Goal: Communication & Community: Participate in discussion

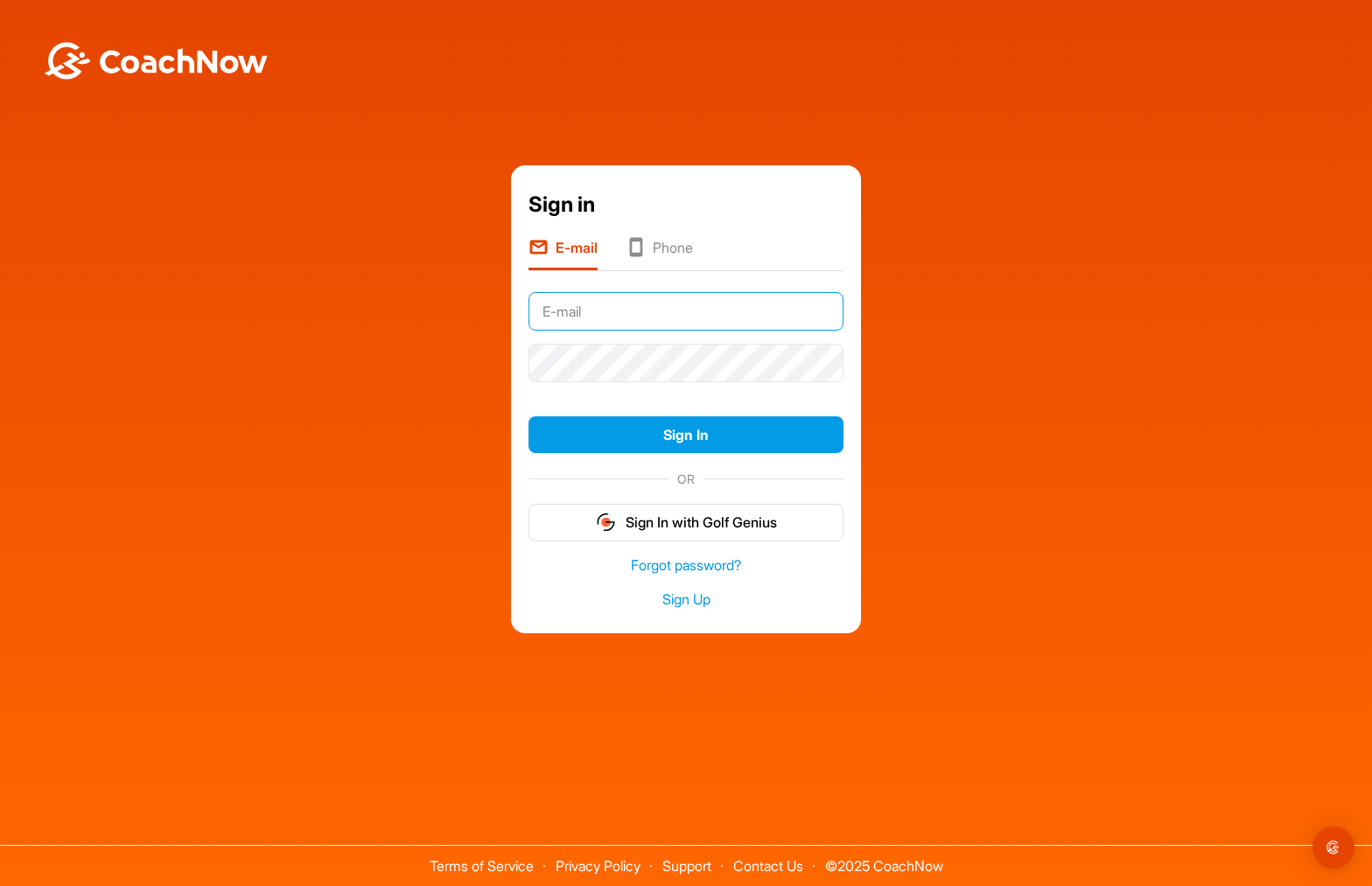
click at [740, 314] on input "text" at bounding box center [686, 311] width 315 height 39
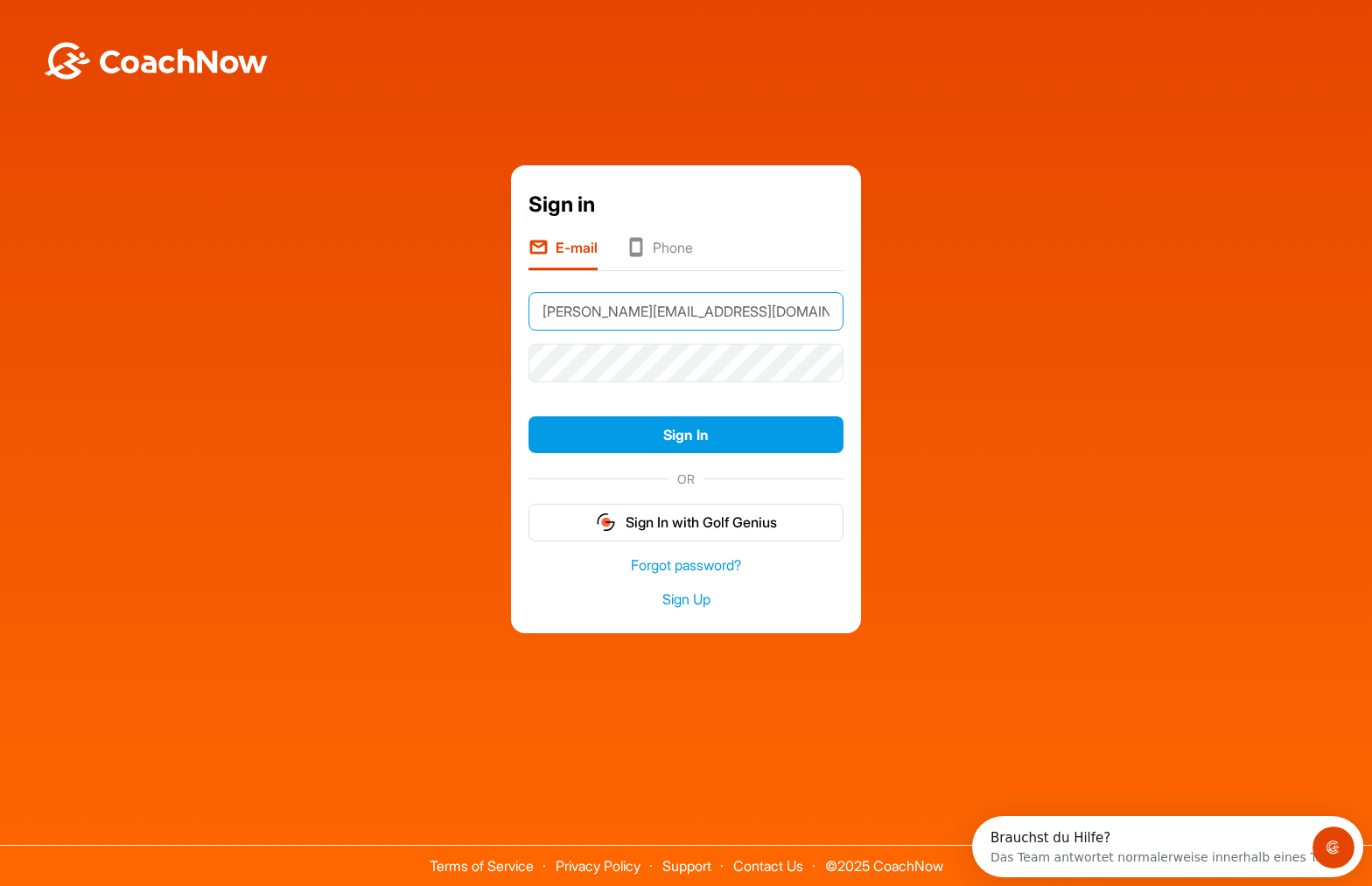
type input "steger@tugraz.at"
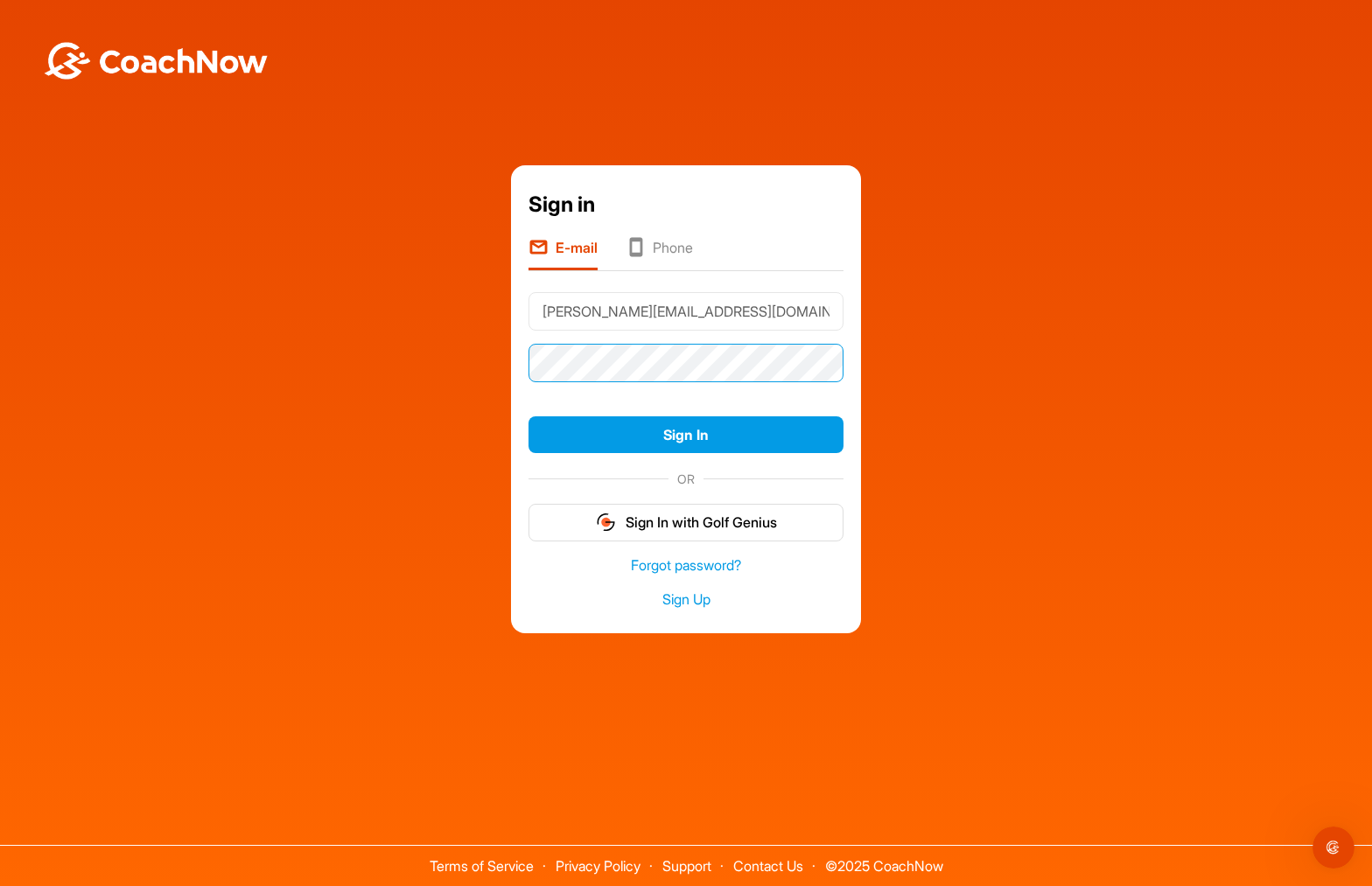
click at [529, 416] on button "Sign In" at bounding box center [686, 435] width 315 height 38
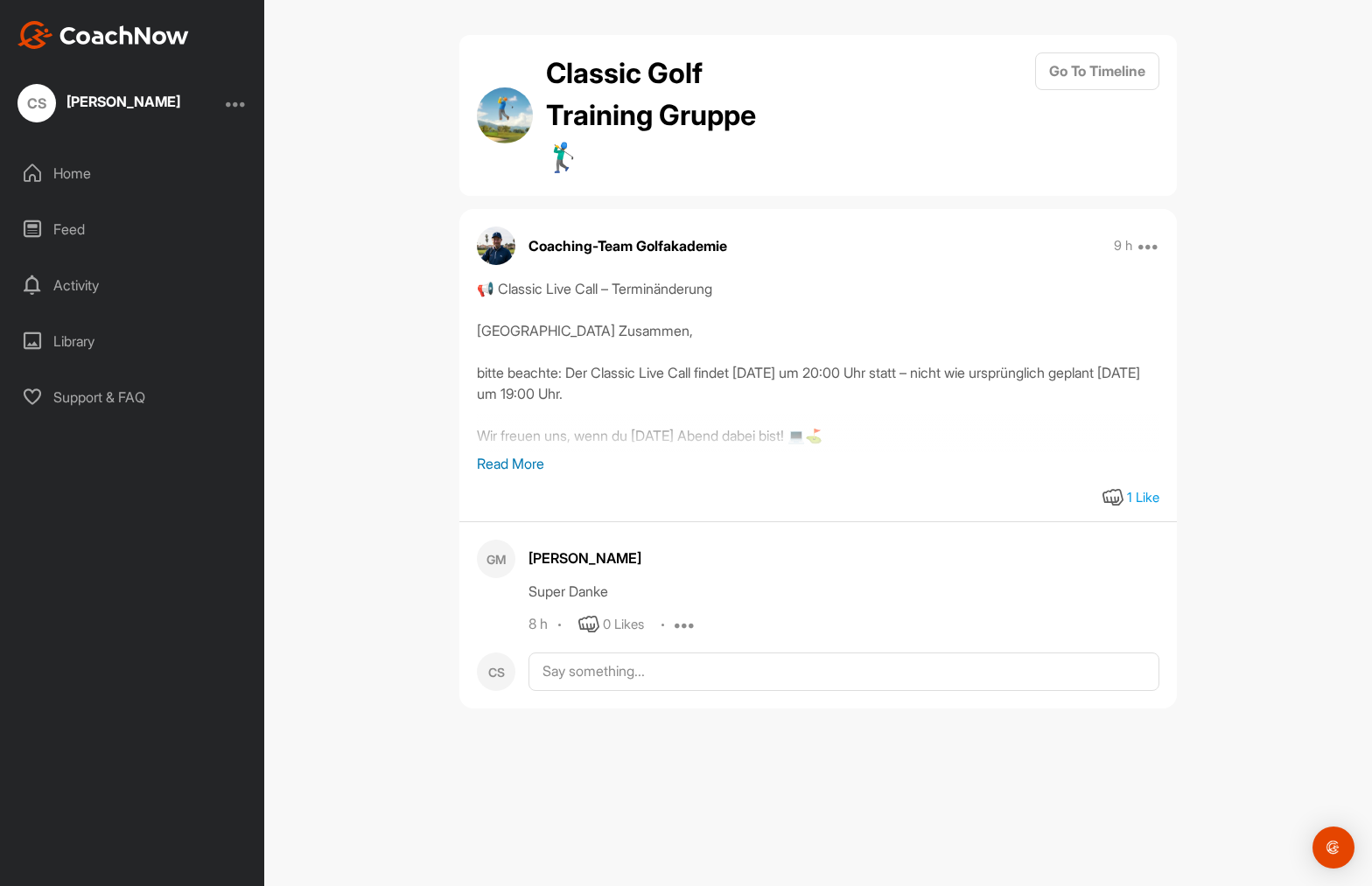
click at [545, 464] on p "Read More" at bounding box center [818, 463] width 683 height 21
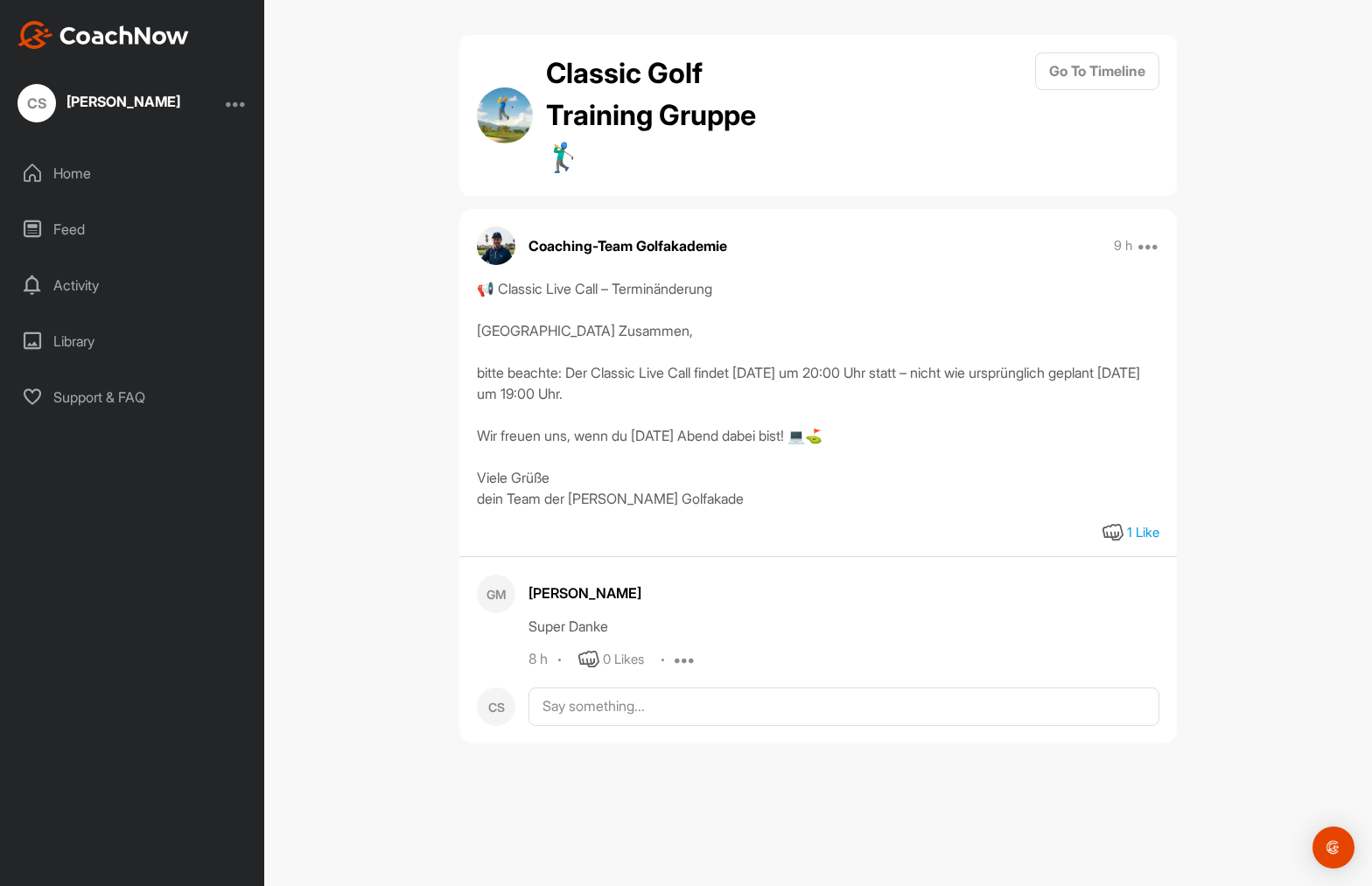
click at [102, 282] on div "Activity" at bounding box center [133, 285] width 247 height 43
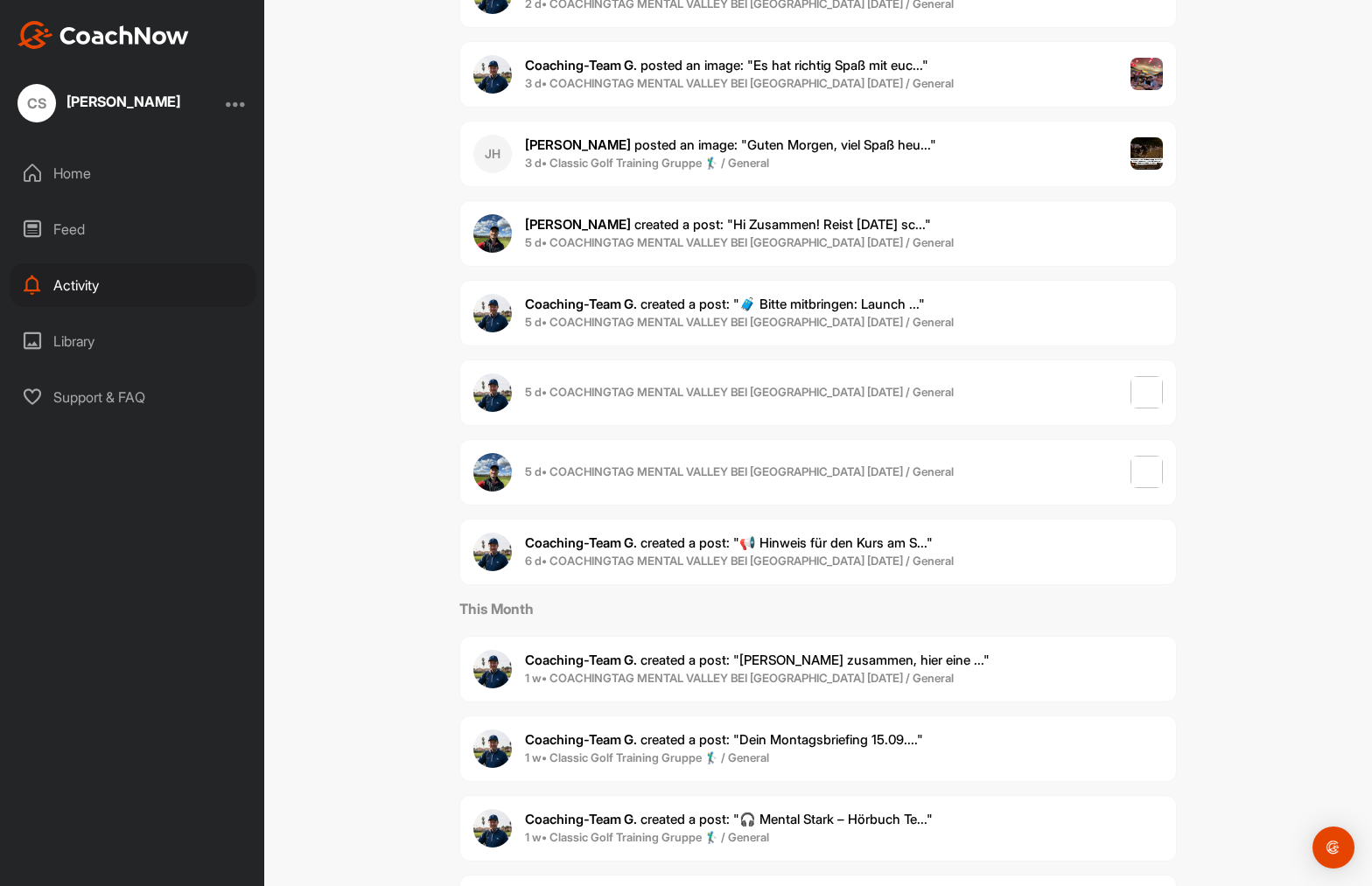
scroll to position [630, 0]
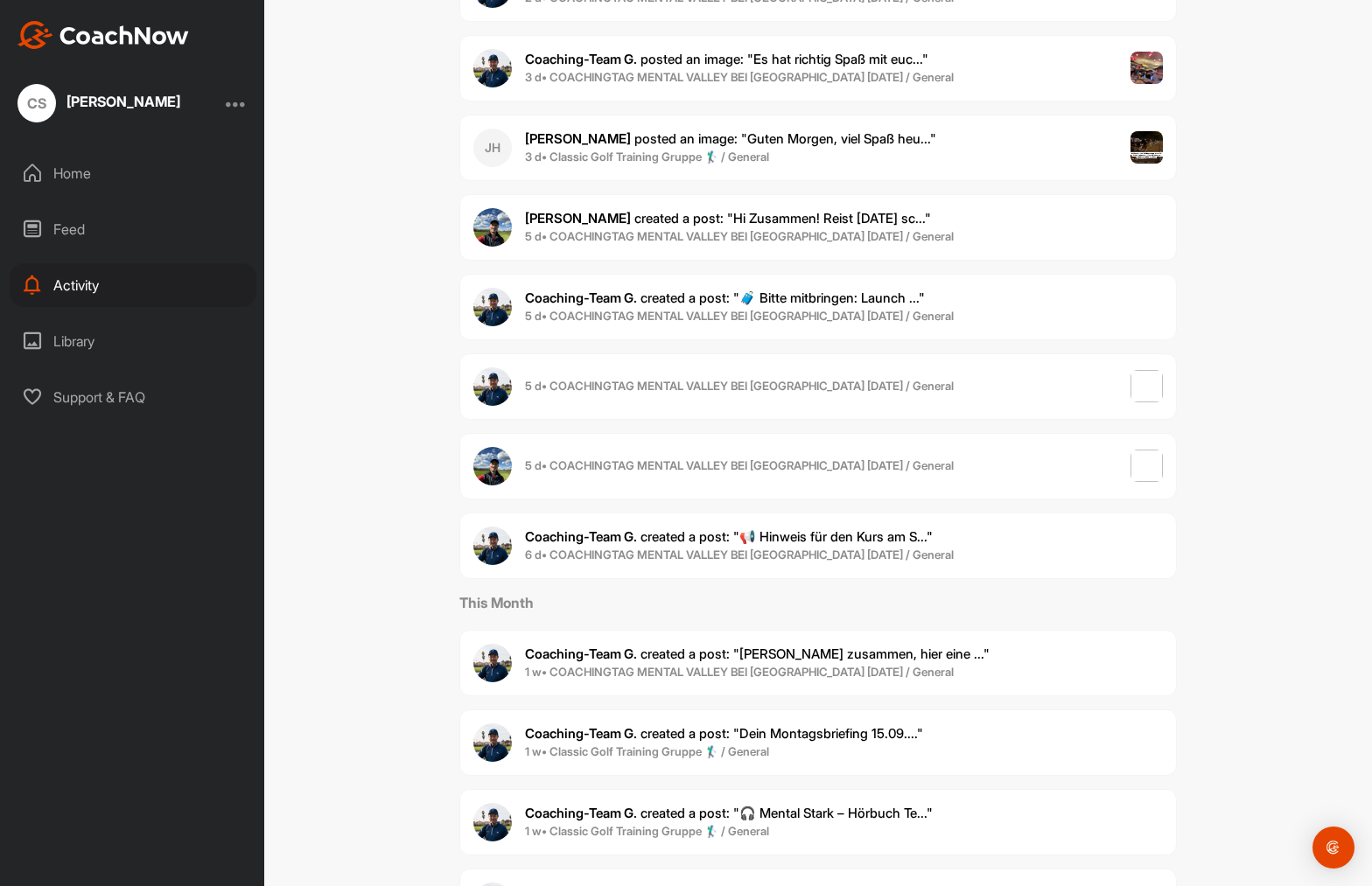
click at [64, 287] on div "Activity" at bounding box center [133, 285] width 247 height 43
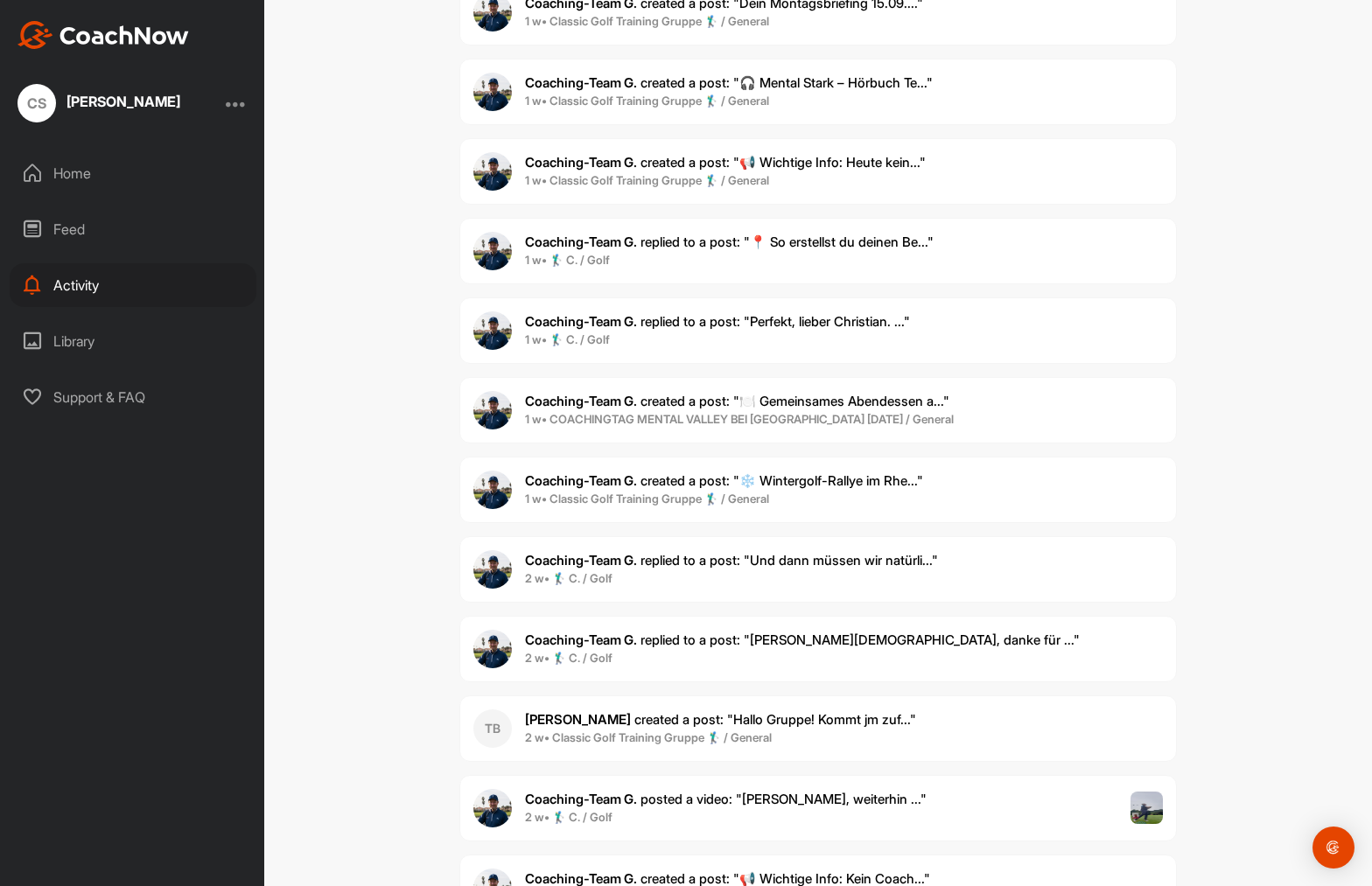
scroll to position [1365, 0]
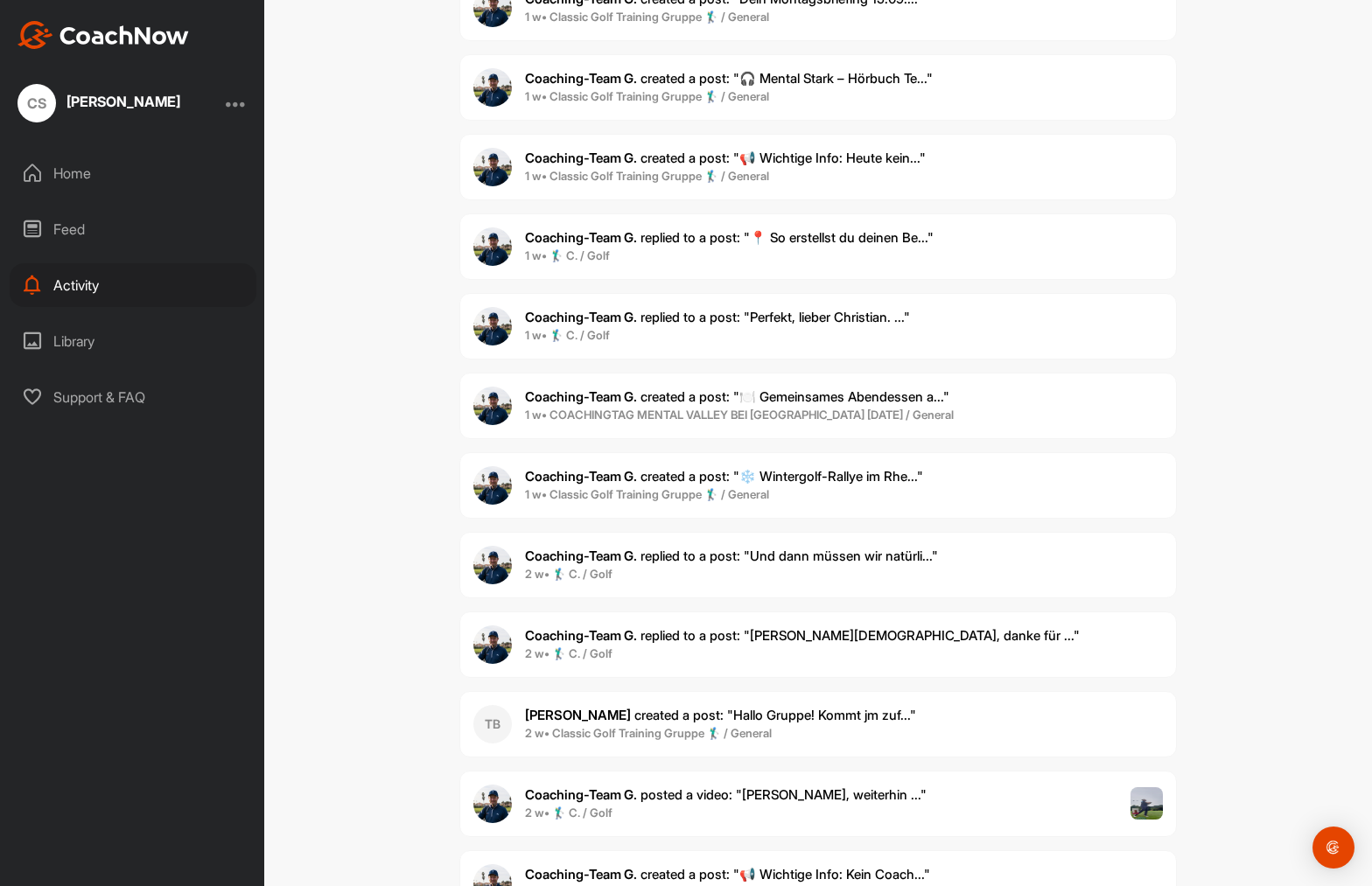
click at [841, 642] on span "Coaching-Team G. replied to a post : "[PERSON_NAME], danke für ..."" at bounding box center [803, 635] width 555 height 17
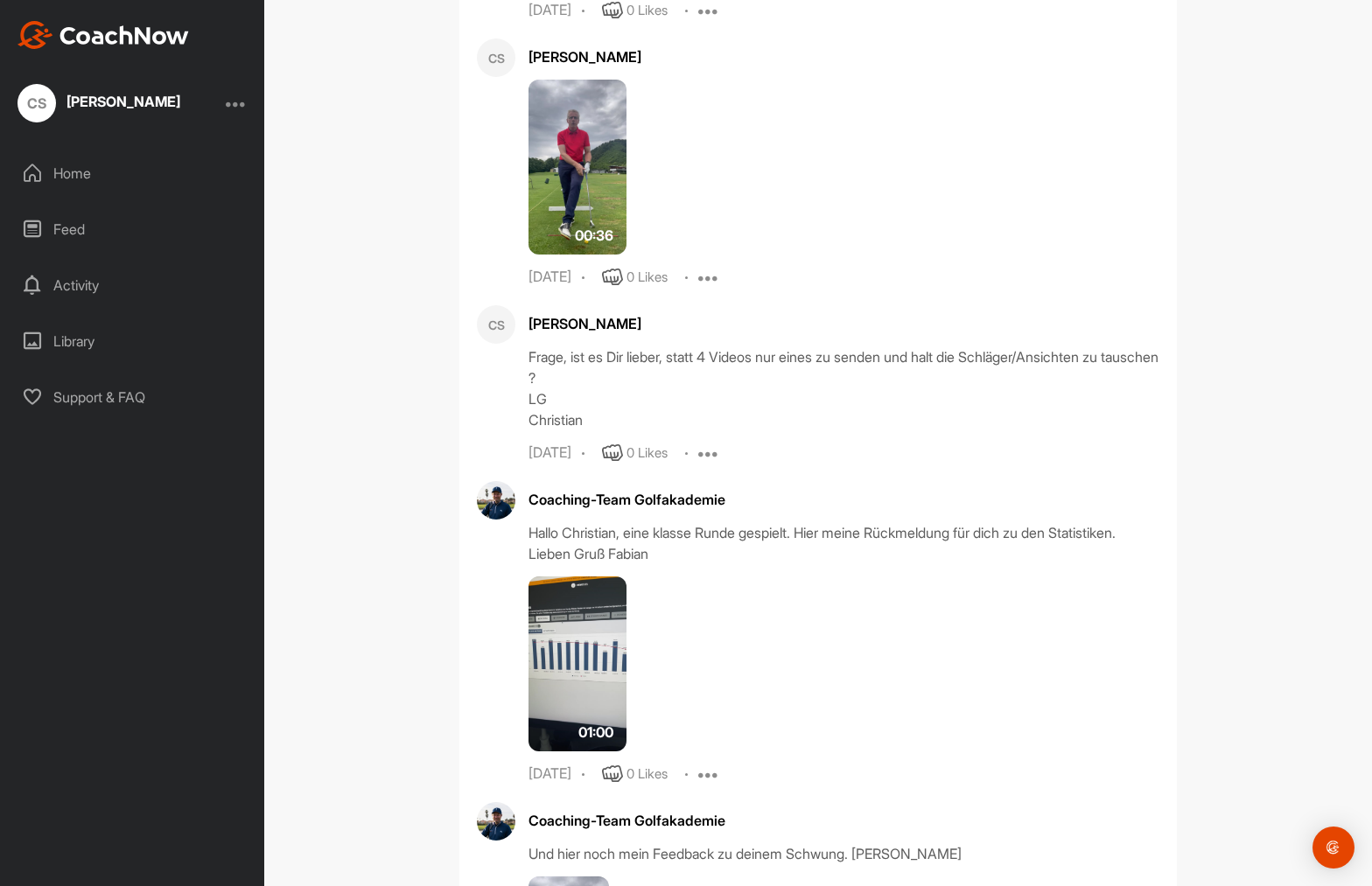
scroll to position [32030, 0]
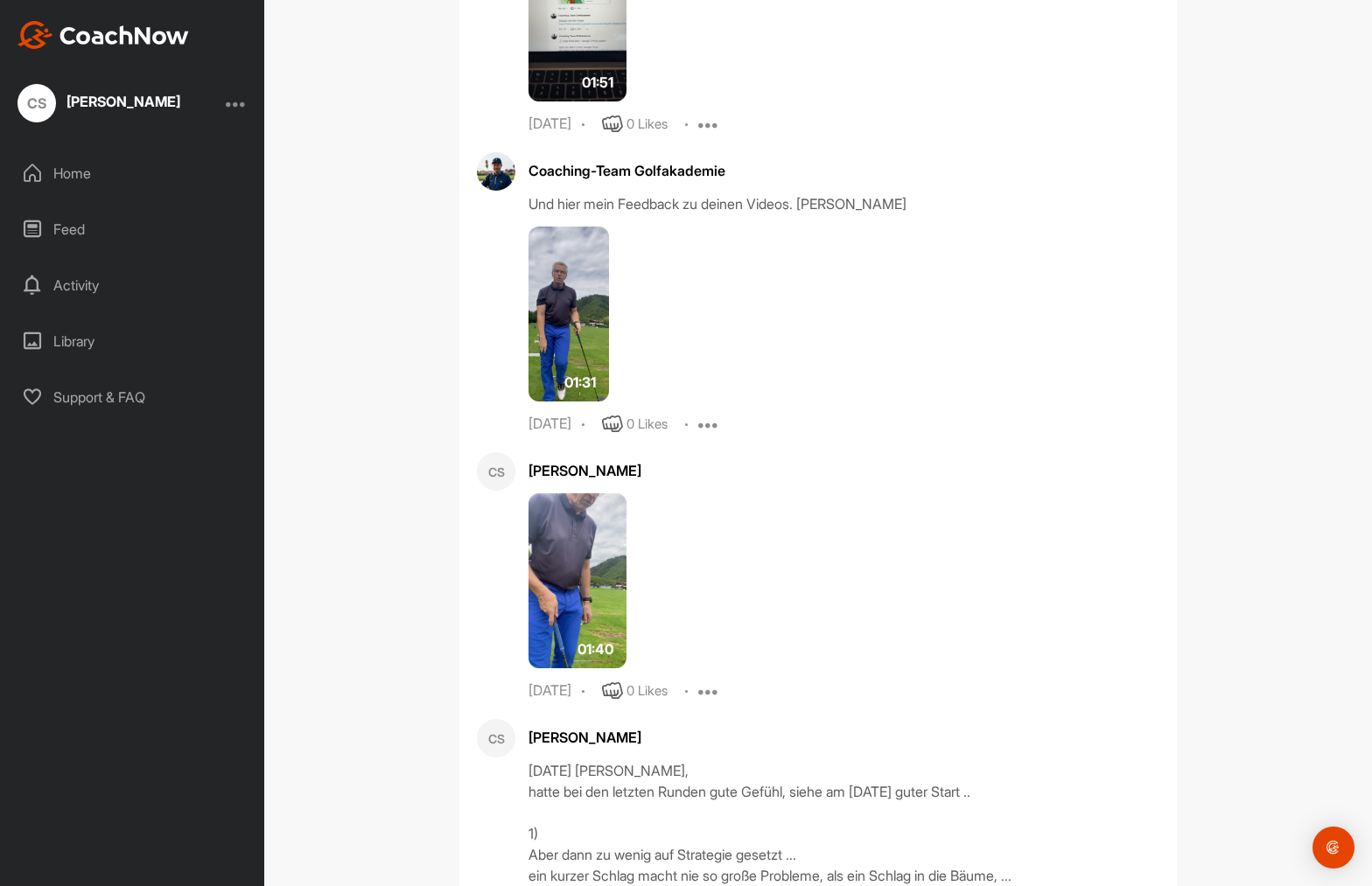
drag, startPoint x: 601, startPoint y: 717, endPoint x: 592, endPoint y: 737, distance: 21.9
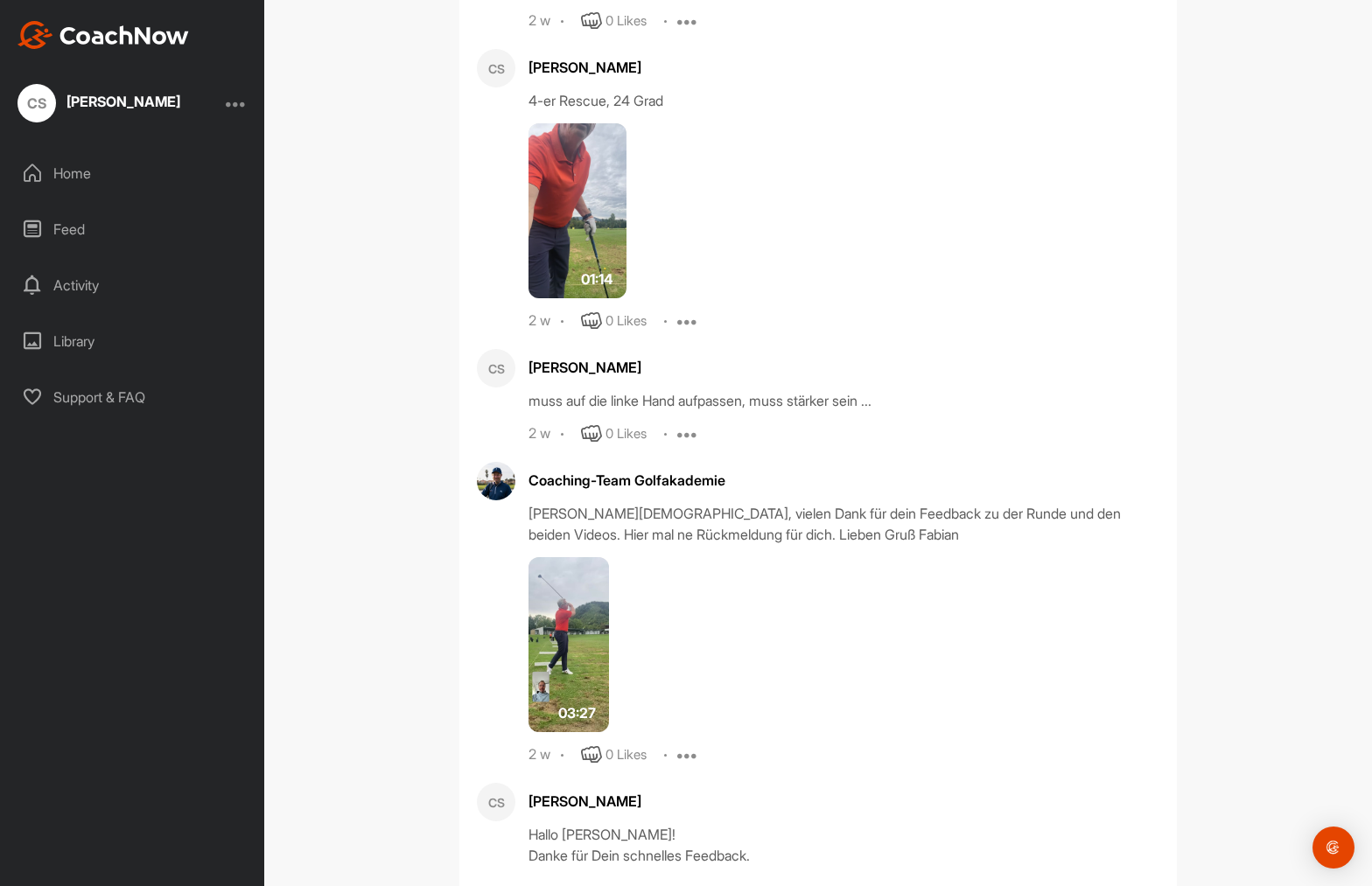
scroll to position [40097, 0]
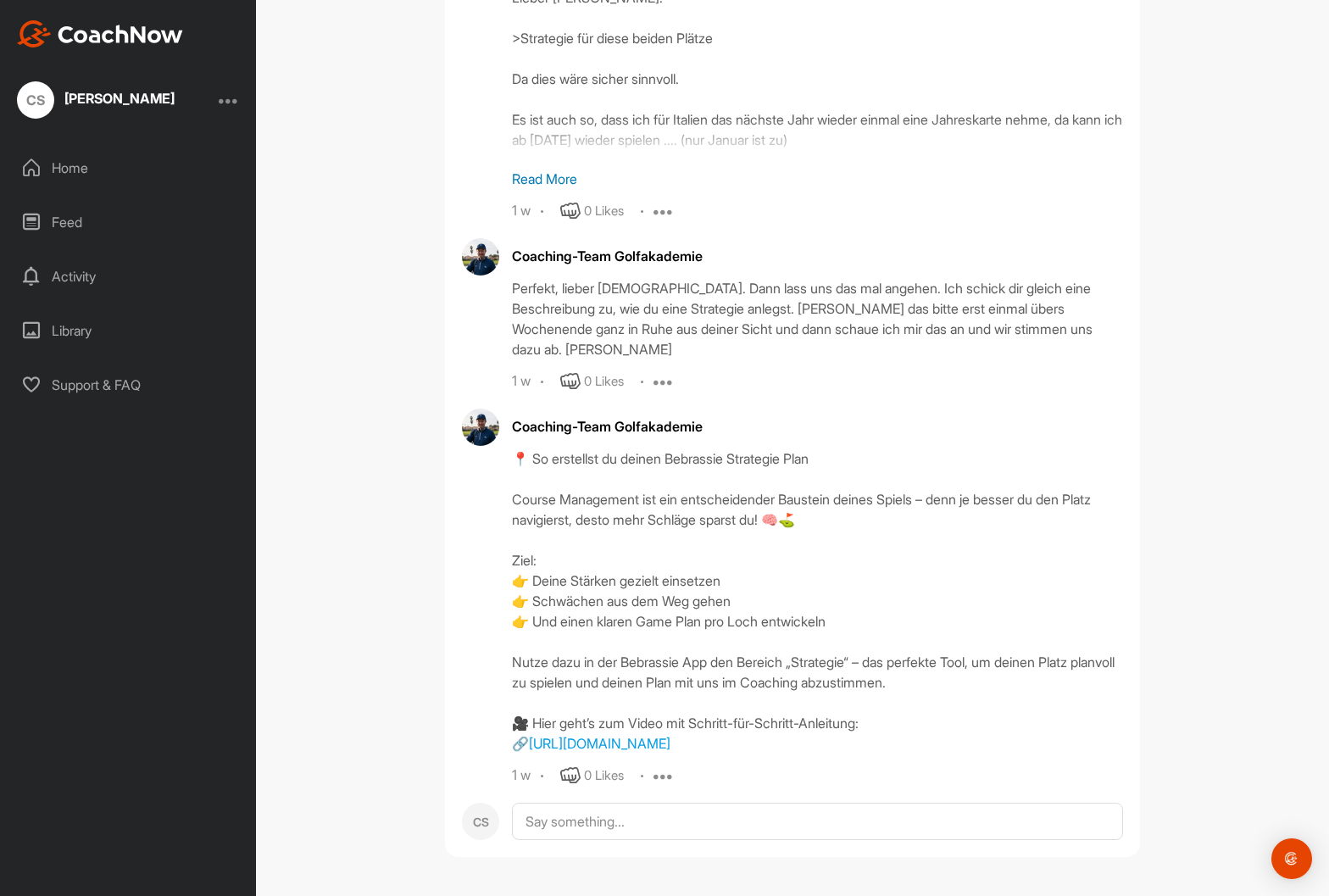
scroll to position [41591, 0]
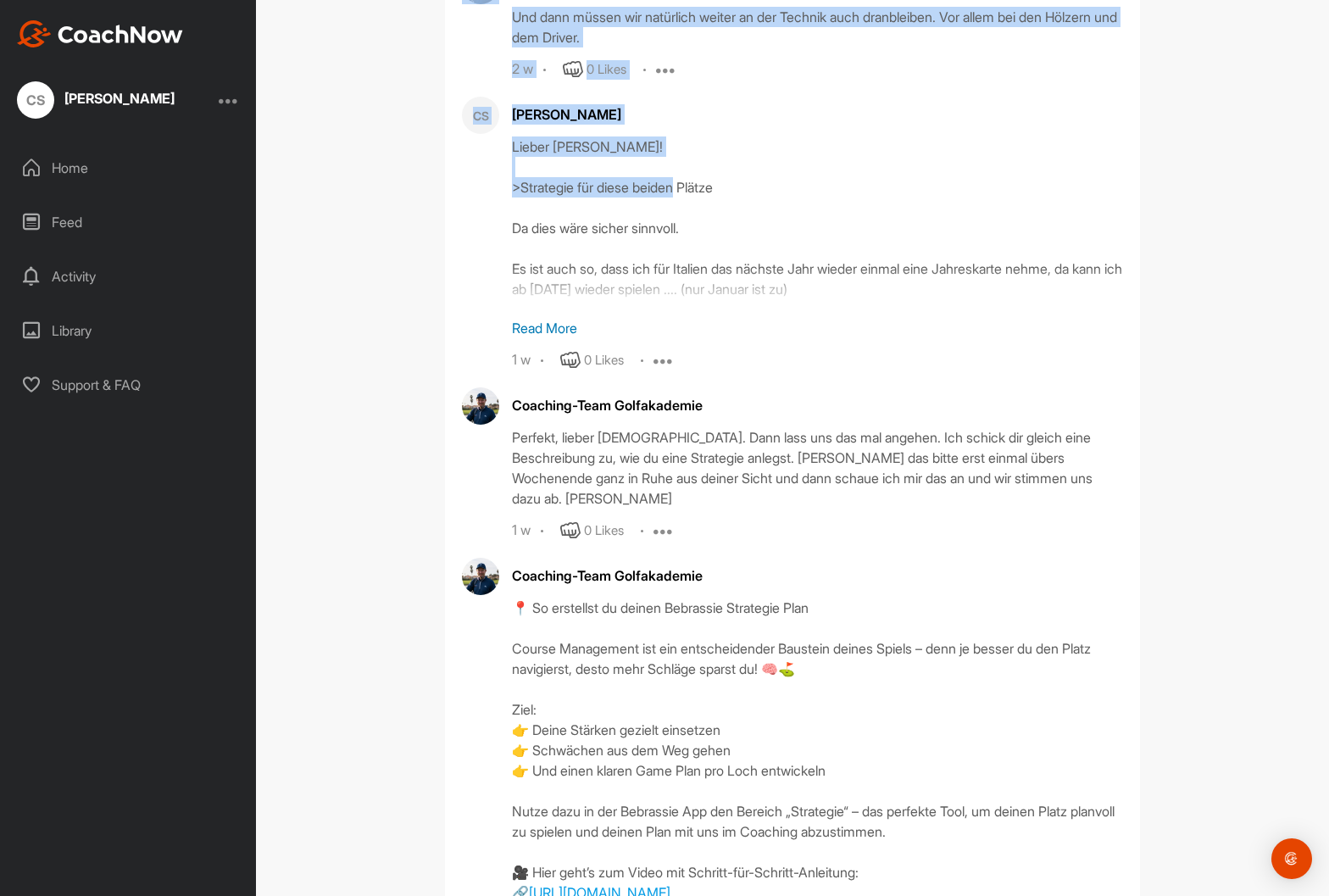
drag, startPoint x: 809, startPoint y: 24, endPoint x: 1090, endPoint y: -71, distance: 296.6
click at [1090, 137] on div "Lieber [PERSON_NAME]! >Strategie für diese beiden Plätze Da dies wäre sicher si…" at bounding box center [818, 221] width 611 height 170
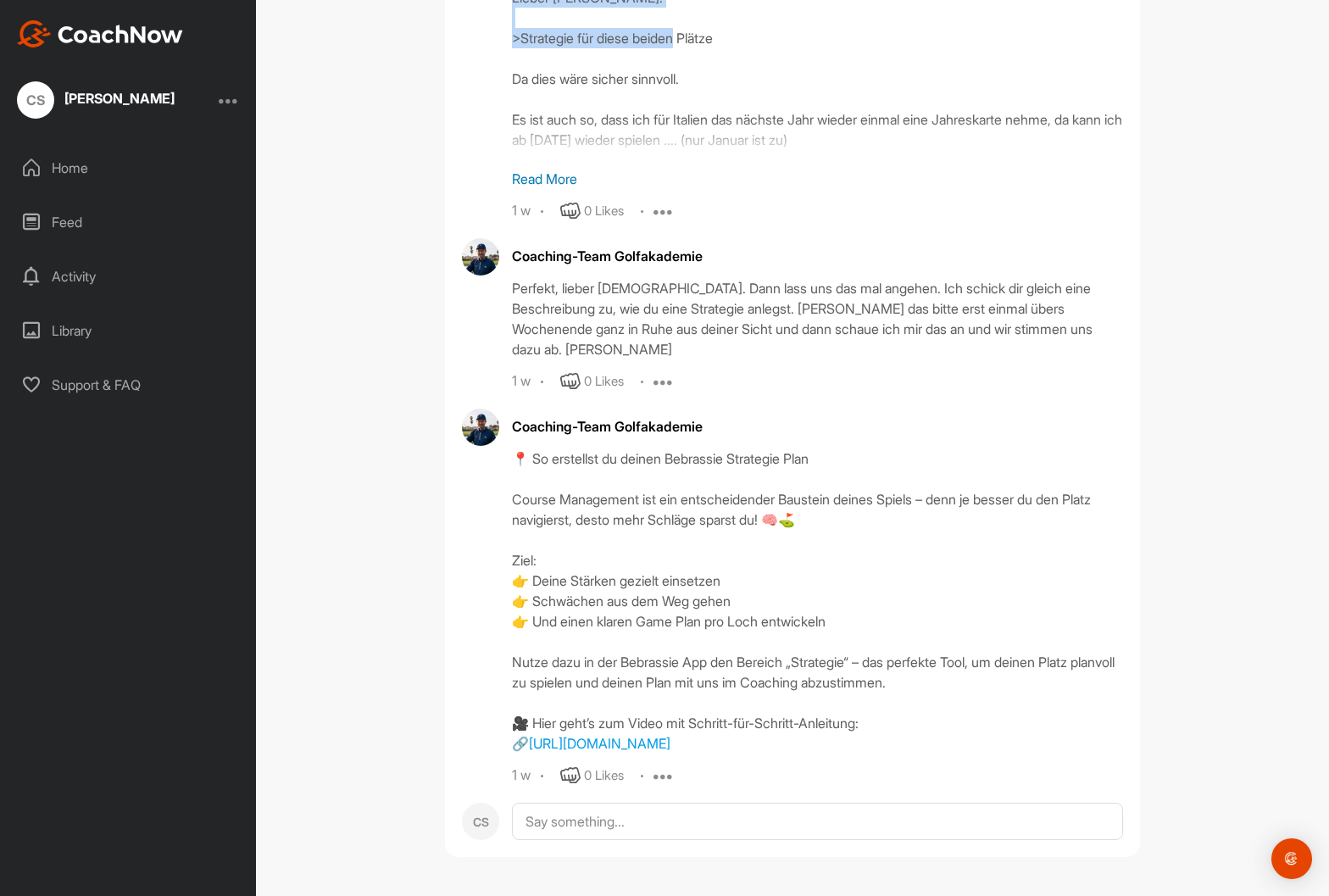
scroll to position [41452, 0]
click at [361, 14] on div "�( 🏌‍♂ [PERSON_NAME] (22.9) Golf Go To Timeline Coaching-Team Golfakademie [DAT…" at bounding box center [793, 448] width 1073 height 896
